Goal: Information Seeking & Learning: Understand process/instructions

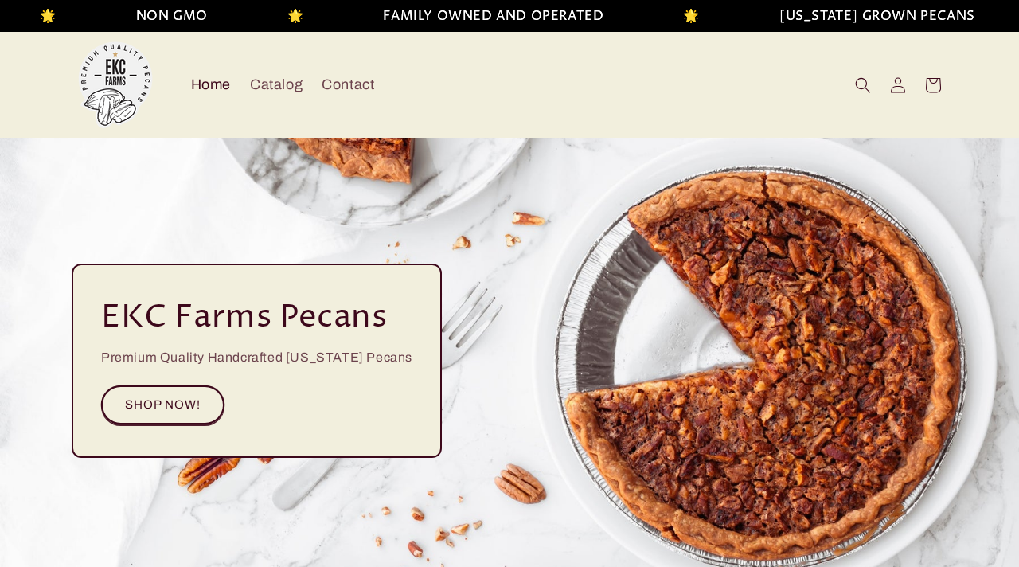
click at [175, 416] on link "SHOP NOW!" at bounding box center [162, 404] width 123 height 39
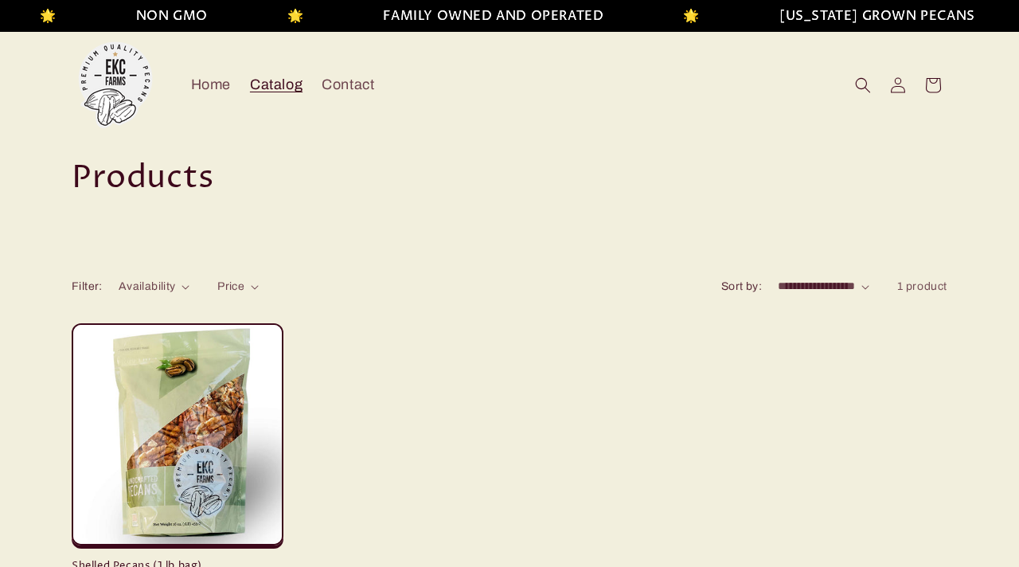
click at [205, 94] on span "Home" at bounding box center [211, 85] width 40 height 18
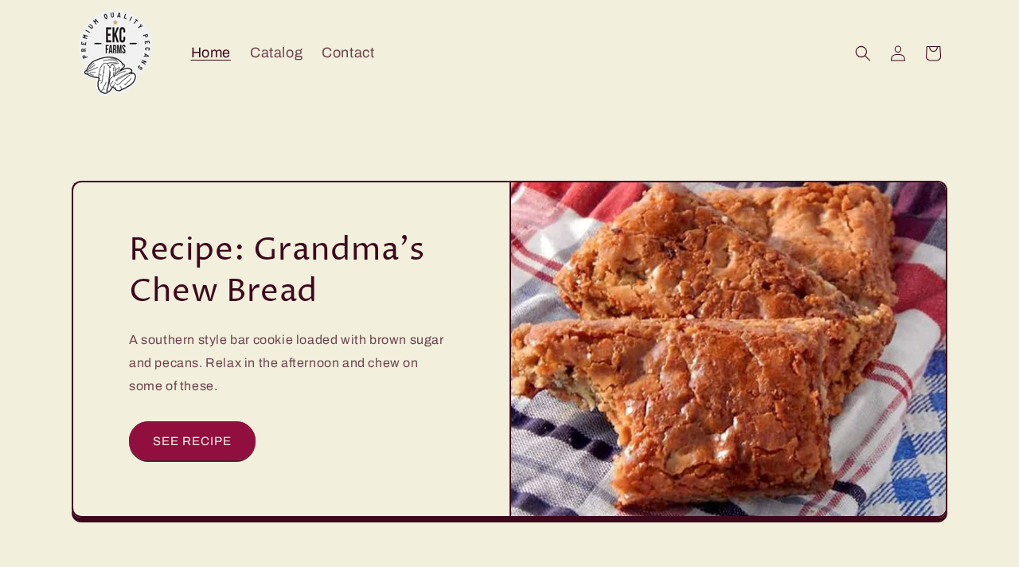
scroll to position [4660, 0]
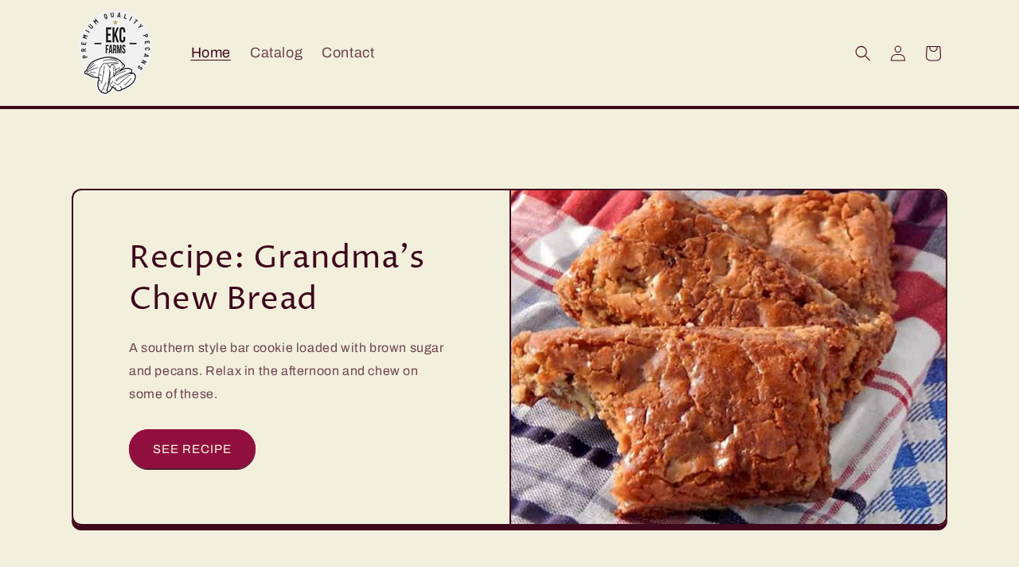
click at [205, 441] on link "SEE RECIPE" at bounding box center [192, 448] width 127 height 39
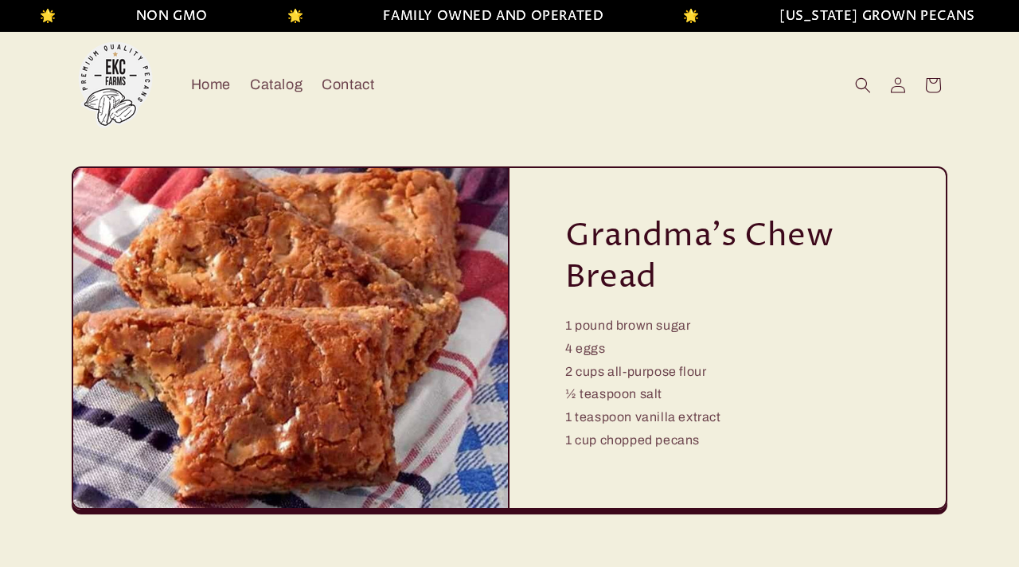
scroll to position [91, 0]
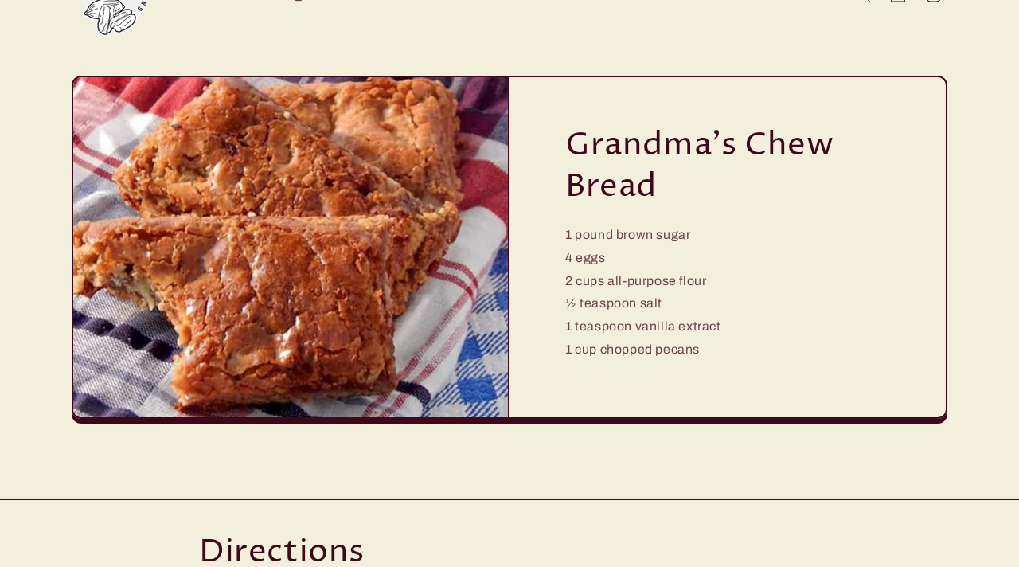
click at [671, 314] on p "1 pound brown sugar 4 eggs 2 cups all-purpose flour ½ teaspoon salt 1 teaspoon …" at bounding box center [643, 293] width 156 height 138
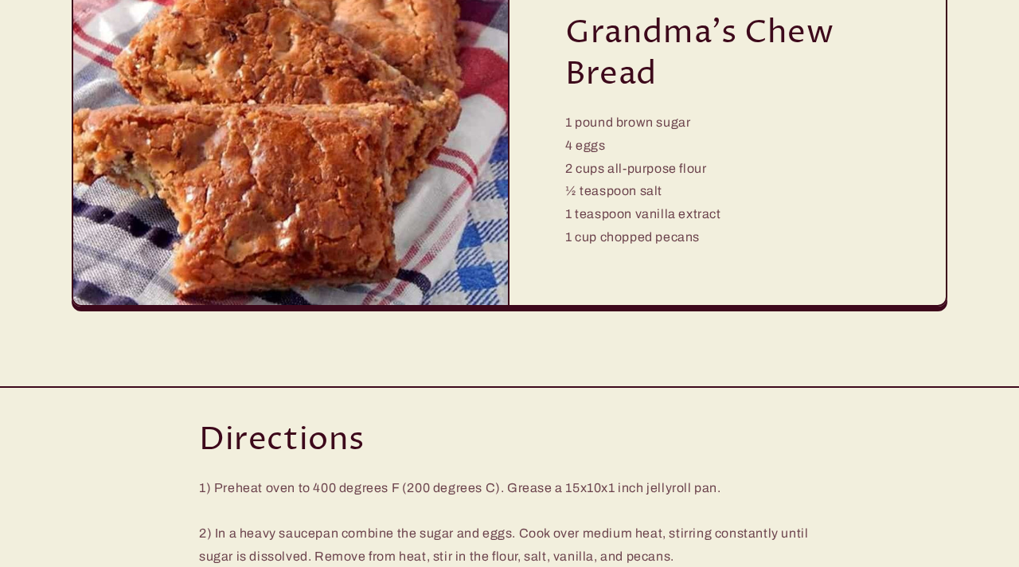
scroll to position [0, 0]
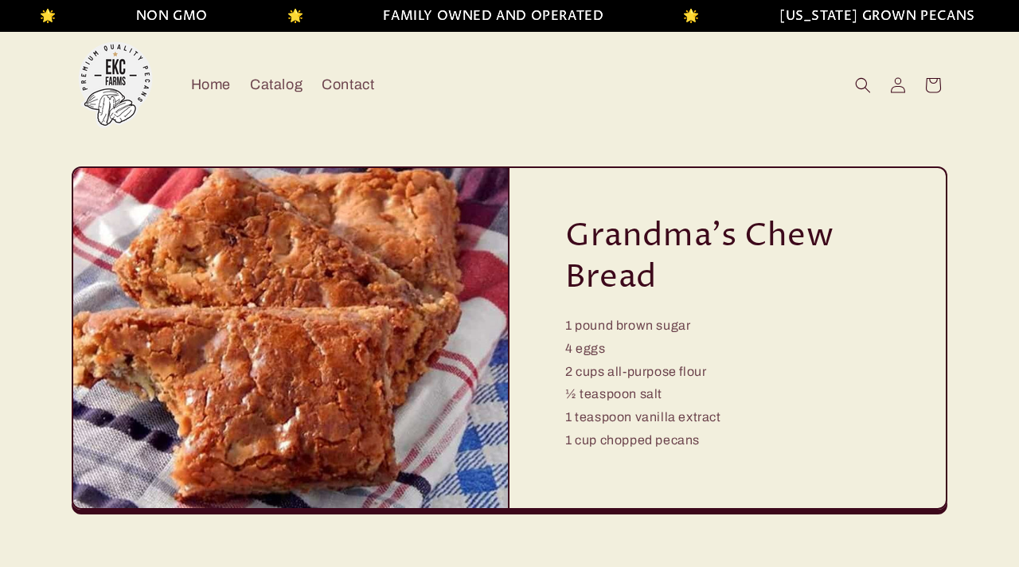
click at [659, 342] on p "1 pound brown sugar 4 eggs 2 cups all-purpose flour ½ teaspoon salt 1 teaspoon …" at bounding box center [643, 384] width 156 height 138
